Goal: Task Accomplishment & Management: Manage account settings

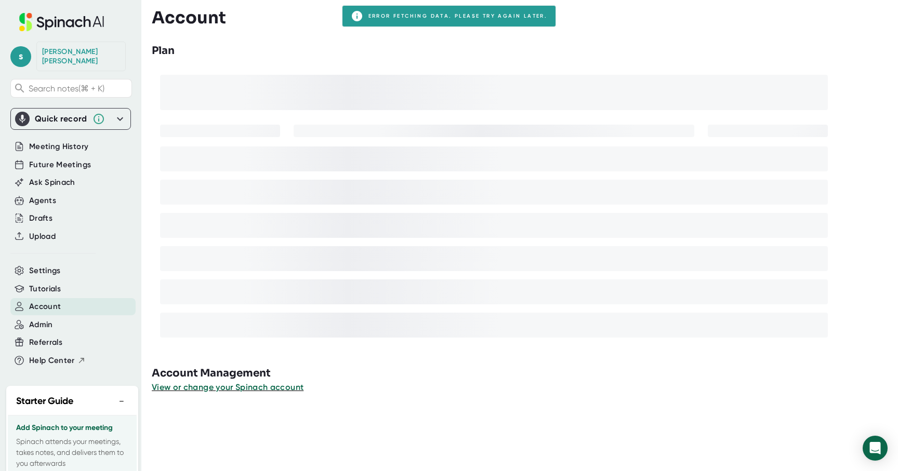
click at [60, 280] on div "Tutorials" at bounding box center [70, 289] width 121 height 18
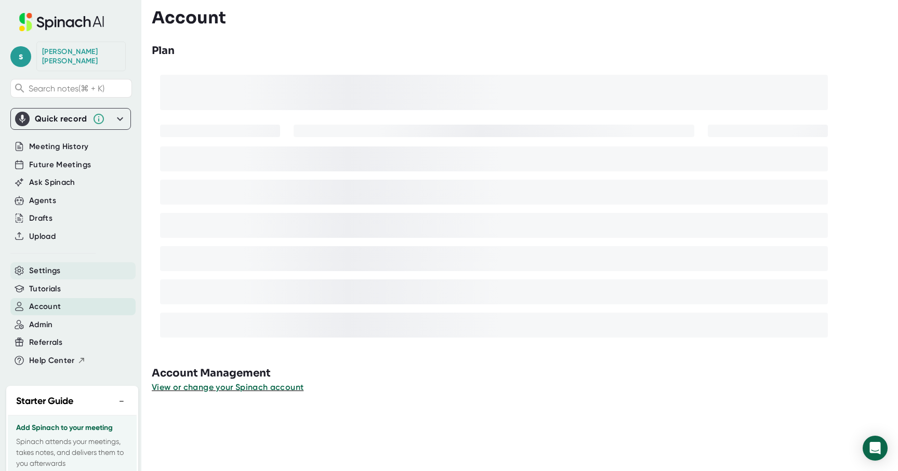
click at [60, 262] on div "Settings" at bounding box center [72, 270] width 125 height 17
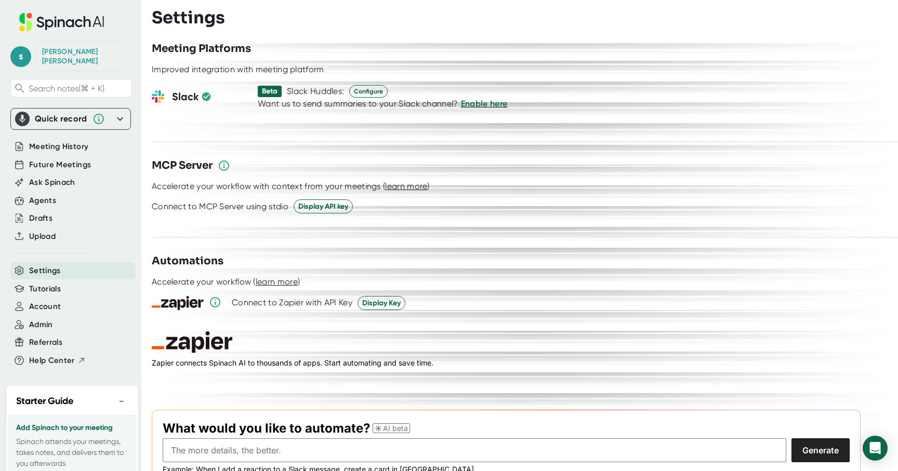
scroll to position [1335, 0]
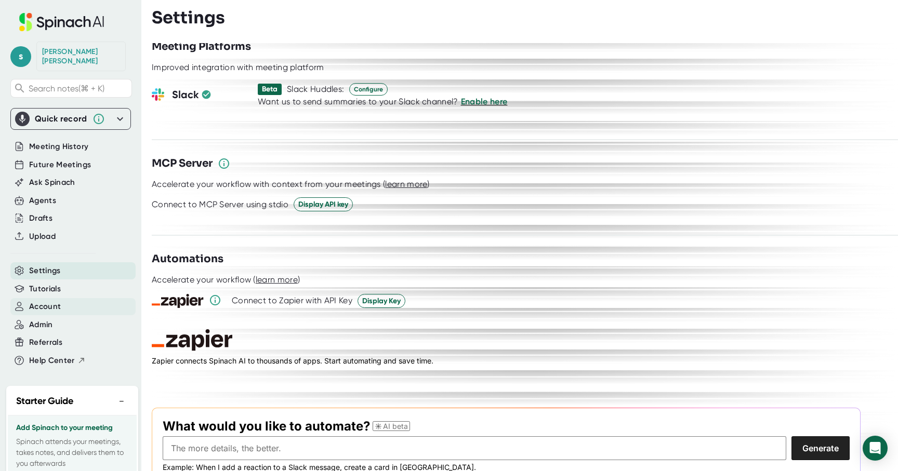
click at [54, 301] on span "Account" at bounding box center [45, 307] width 32 height 12
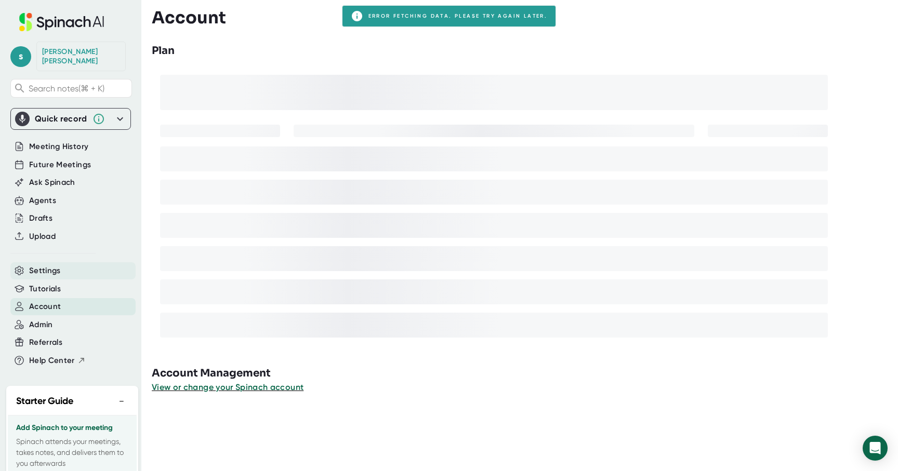
click at [57, 265] on span "Settings" at bounding box center [45, 271] width 32 height 12
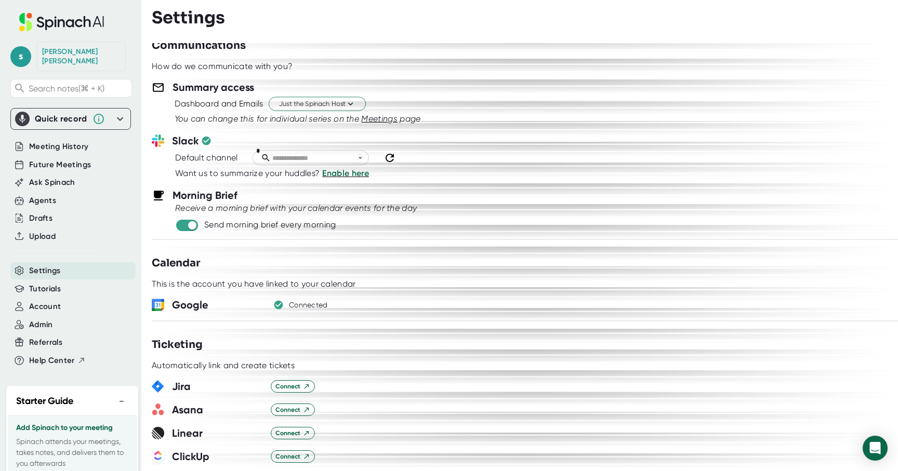
scroll to position [410, 0]
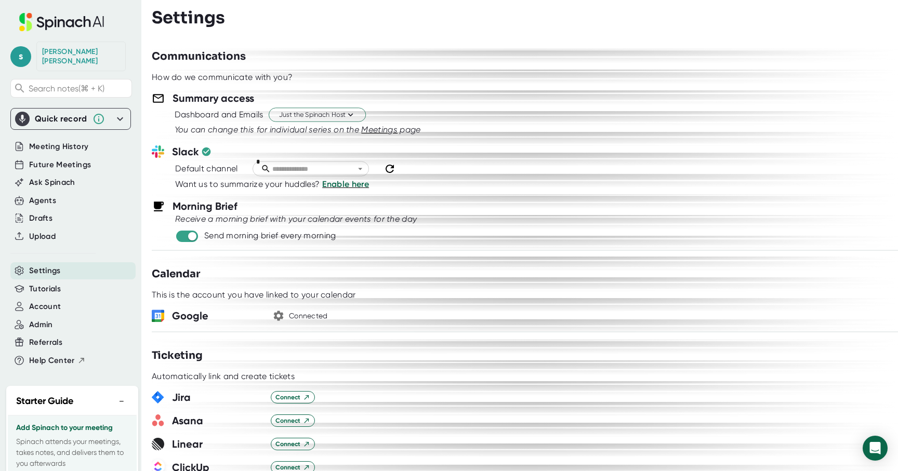
click at [214, 316] on h3 "Google" at bounding box center [217, 316] width 91 height 16
click at [278, 315] on icon "button" at bounding box center [278, 316] width 12 height 12
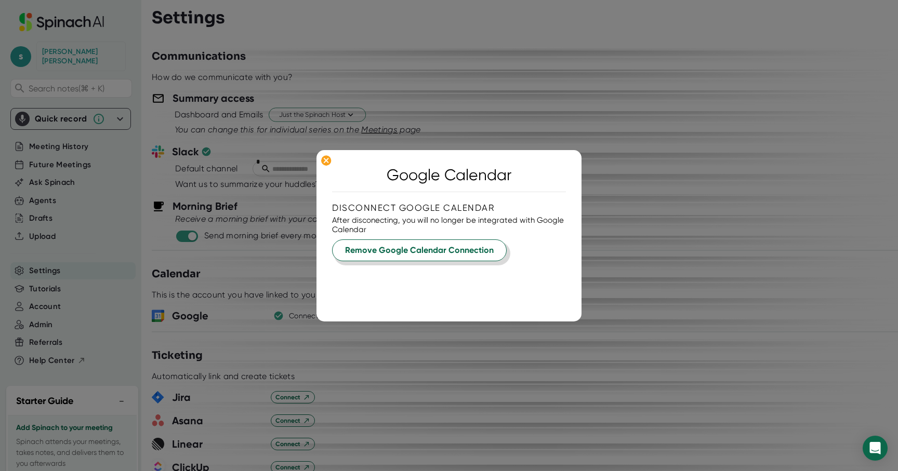
click at [373, 252] on span "Remove Google Calendar Connection" at bounding box center [419, 250] width 149 height 12
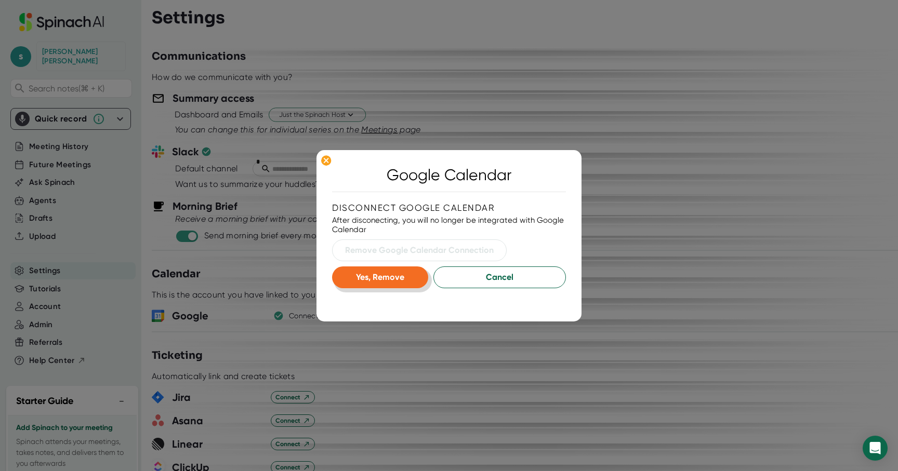
click at [368, 272] on span "Yes, Remove" at bounding box center [380, 277] width 48 height 10
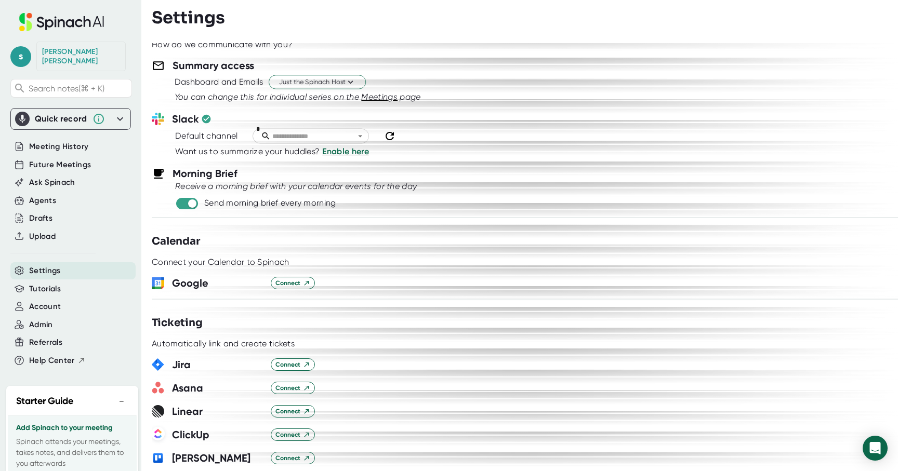
scroll to position [444, 0]
click at [183, 205] on input "checkbox" at bounding box center [192, 202] width 30 height 9
checkbox input "false"
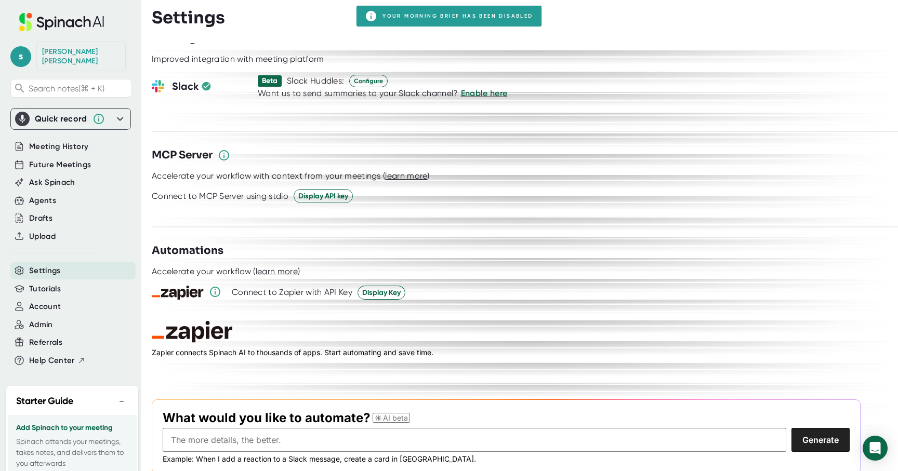
scroll to position [1401, 0]
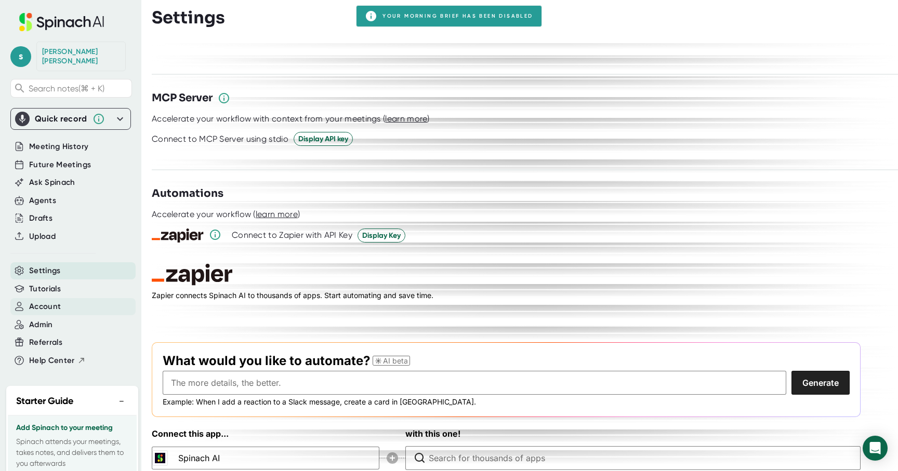
click at [59, 301] on span "Account" at bounding box center [45, 307] width 32 height 12
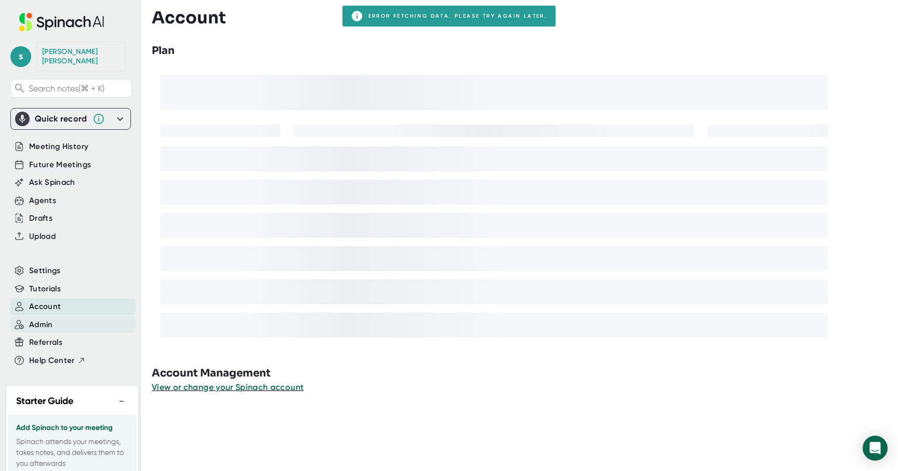
click at [46, 319] on span "Admin" at bounding box center [41, 325] width 24 height 12
